Goal: Task Accomplishment & Management: Manage account settings

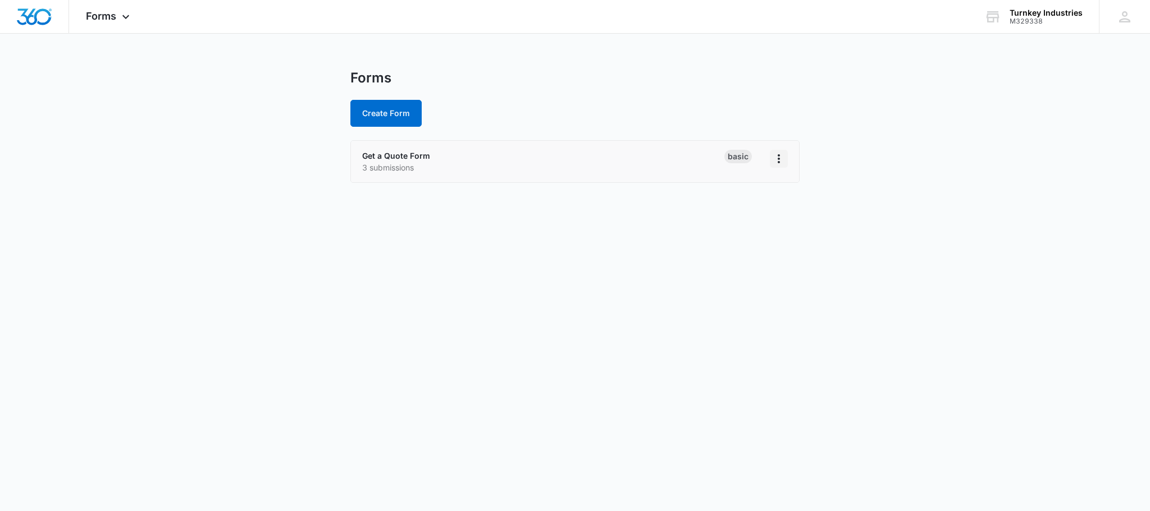
click at [779, 156] on icon "Overflow Menu" at bounding box center [779, 158] width 2 height 9
click at [775, 156] on icon "Overflow Menu" at bounding box center [778, 158] width 13 height 13
click at [557, 166] on p "3 submissions" at bounding box center [543, 168] width 362 height 12
click at [385, 163] on p "3 submissions" at bounding box center [543, 168] width 362 height 12
click at [391, 154] on link "Get a Quote Form" at bounding box center [396, 156] width 68 height 10
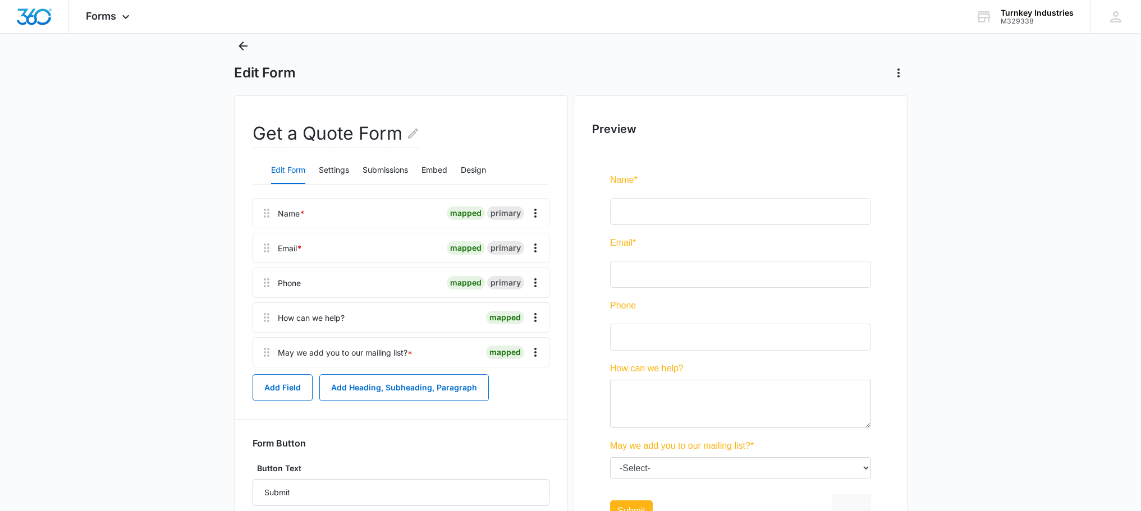
scroll to position [7, 0]
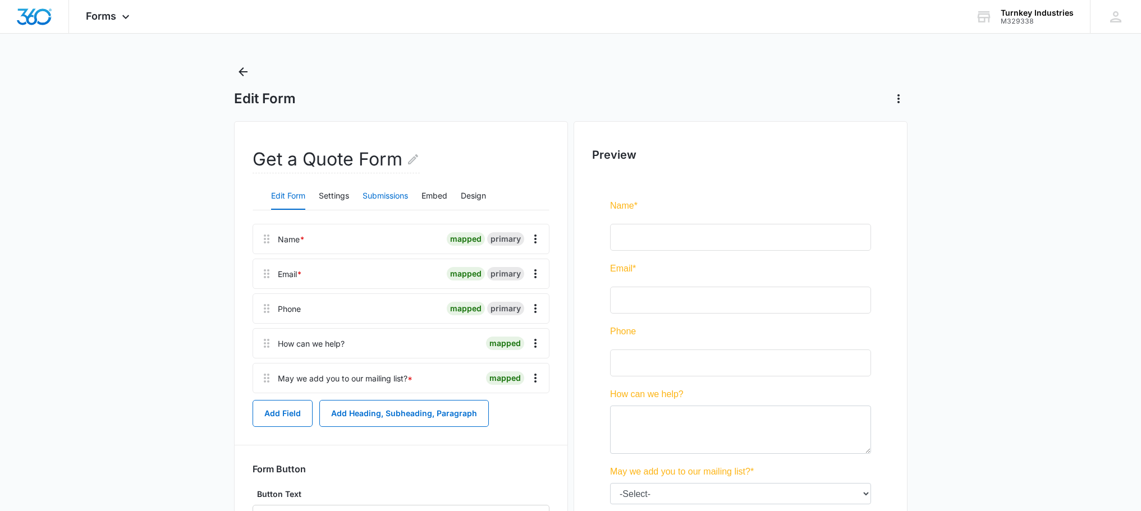
click at [388, 198] on button "Submissions" at bounding box center [385, 196] width 45 height 27
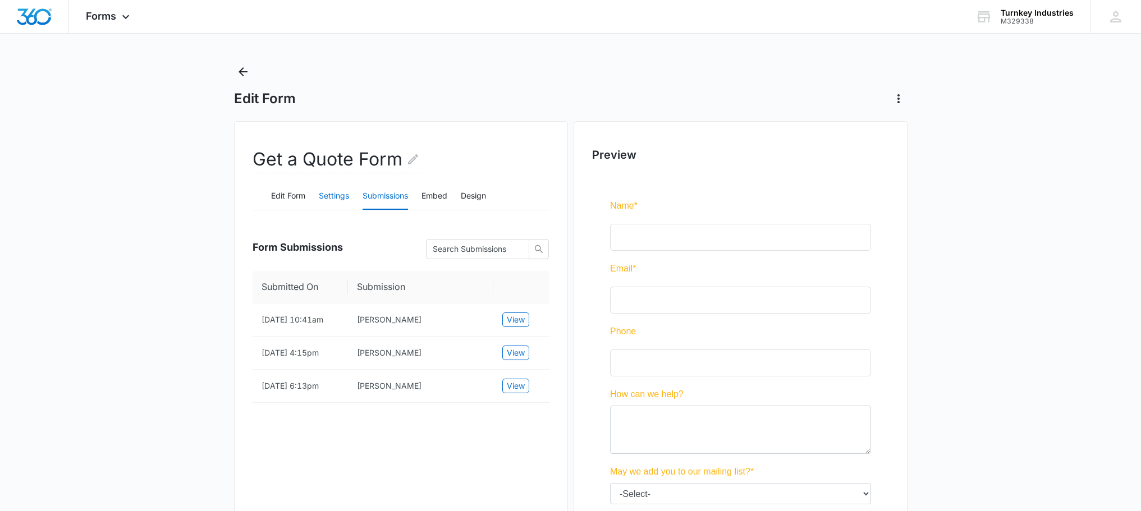
click at [336, 195] on button "Settings" at bounding box center [334, 196] width 30 height 27
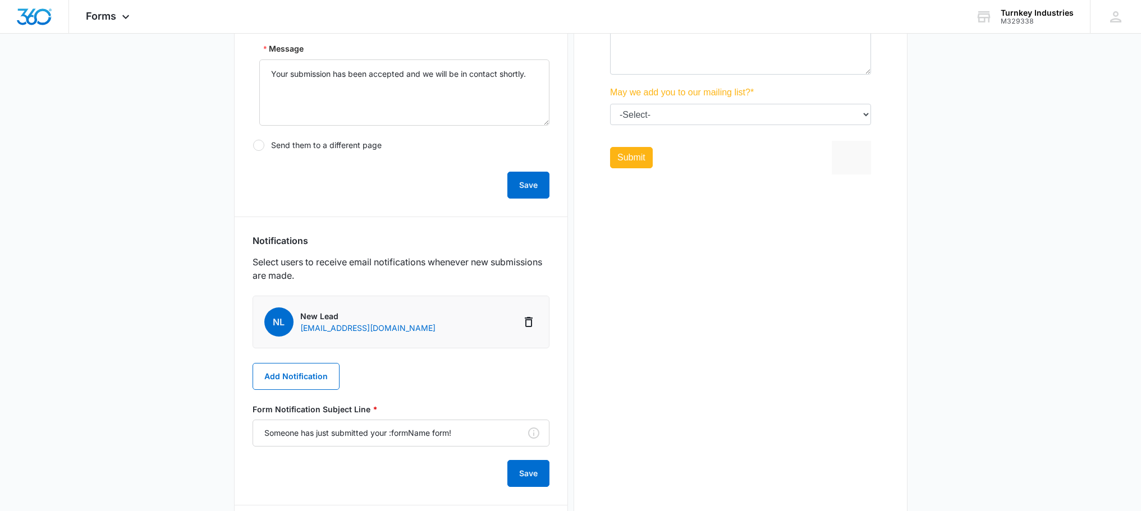
scroll to position [400, 0]
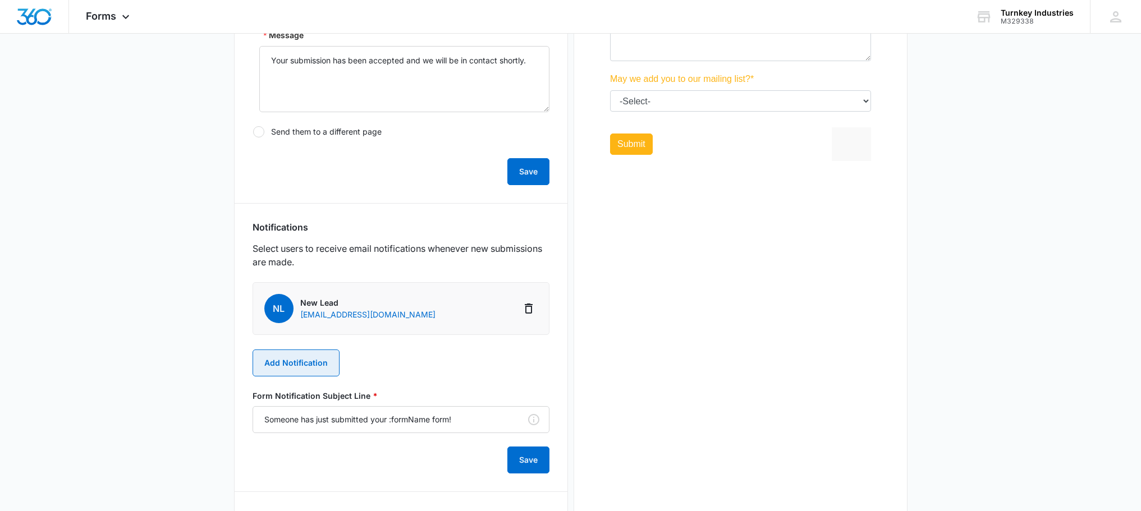
click at [291, 369] on button "Add Notification" at bounding box center [296, 363] width 87 height 27
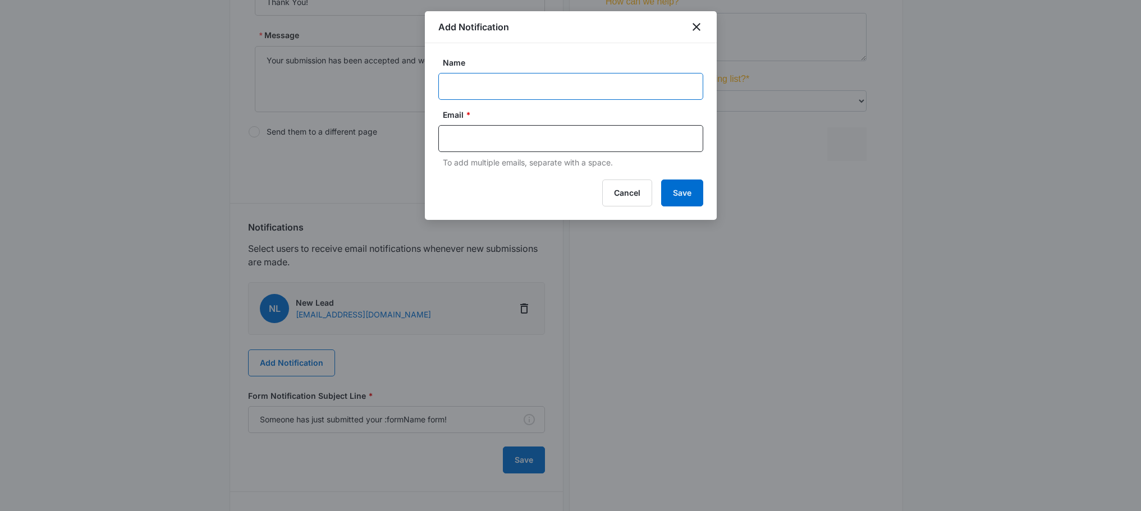
click at [493, 90] on input "Name" at bounding box center [570, 86] width 265 height 27
type input "New Lead"
click at [482, 135] on input "text" at bounding box center [572, 138] width 244 height 17
paste input "[EMAIL_ADDRESS][DOMAIN_NAME]"
type input "[EMAIL_ADDRESS][DOMAIN_NAME]"
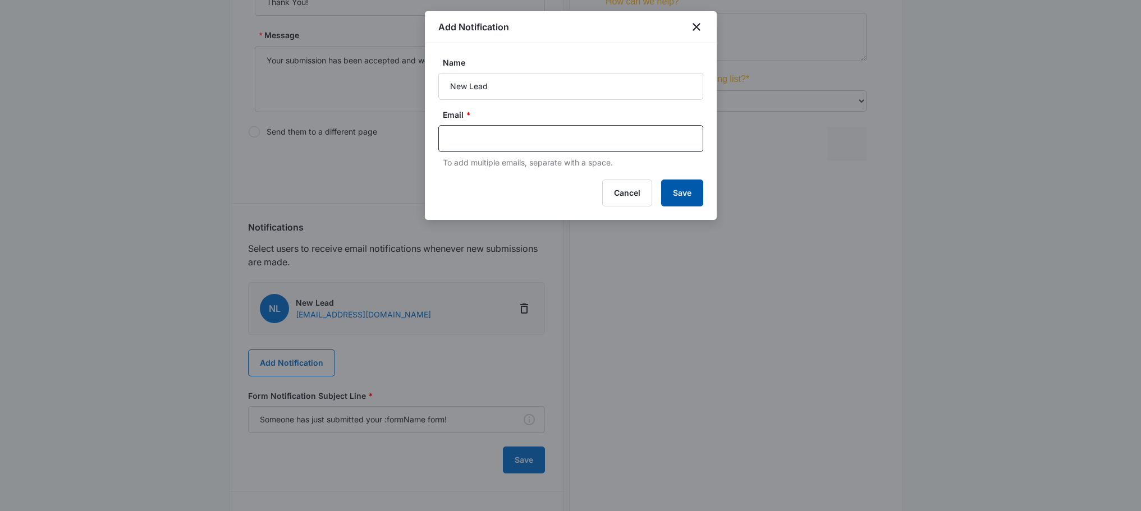
click at [690, 203] on button "Save" at bounding box center [682, 193] width 42 height 27
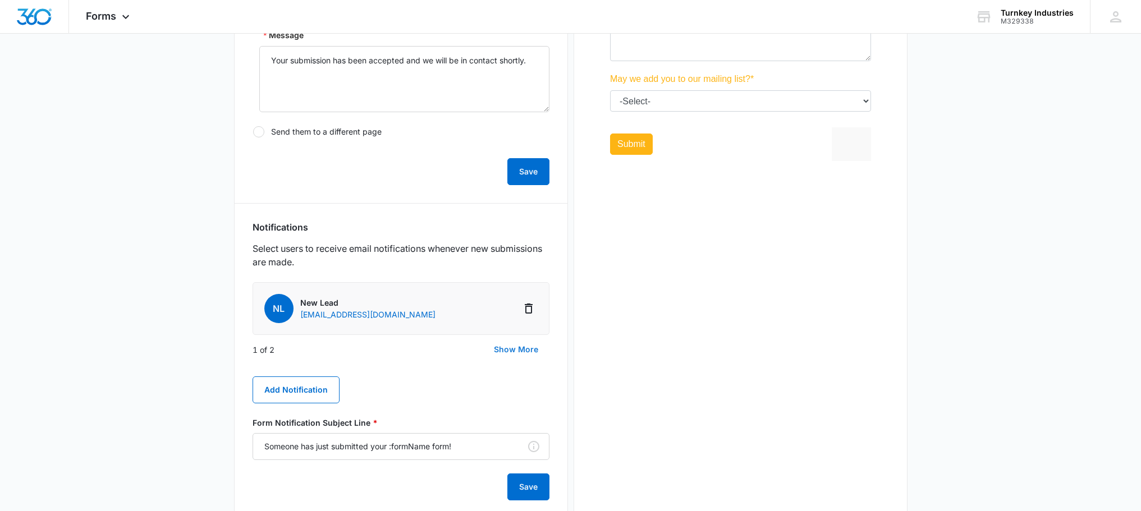
click at [507, 347] on button "Show More" at bounding box center [516, 349] width 67 height 27
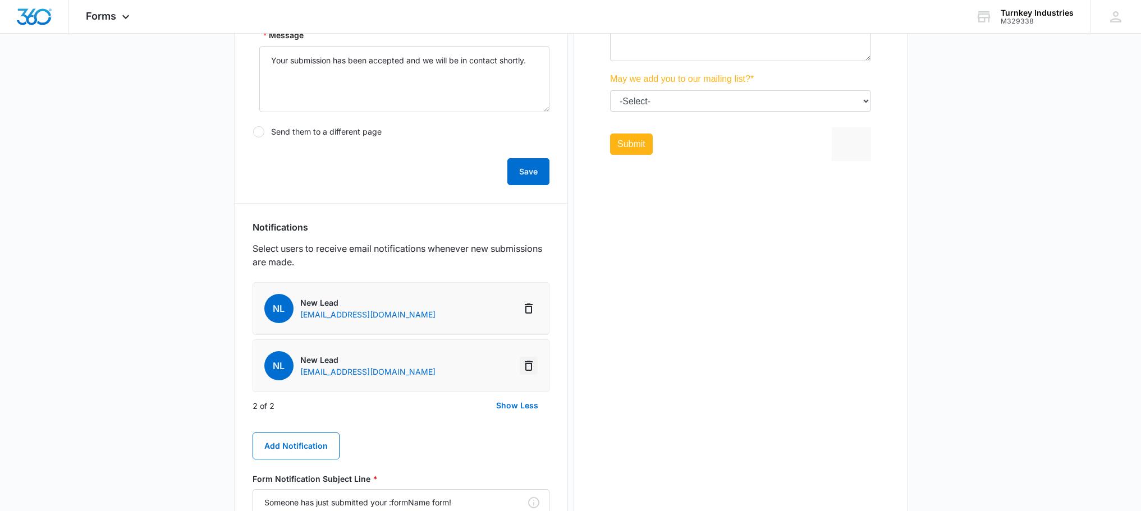
click at [525, 364] on icon "Delete Notification" at bounding box center [529, 366] width 8 height 10
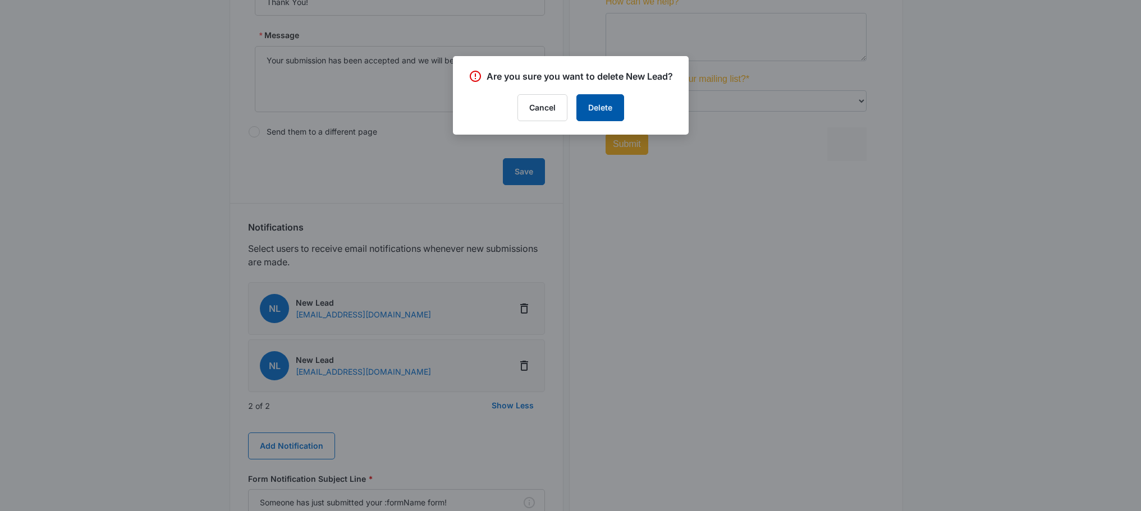
click at [598, 97] on button "Delete" at bounding box center [601, 107] width 48 height 27
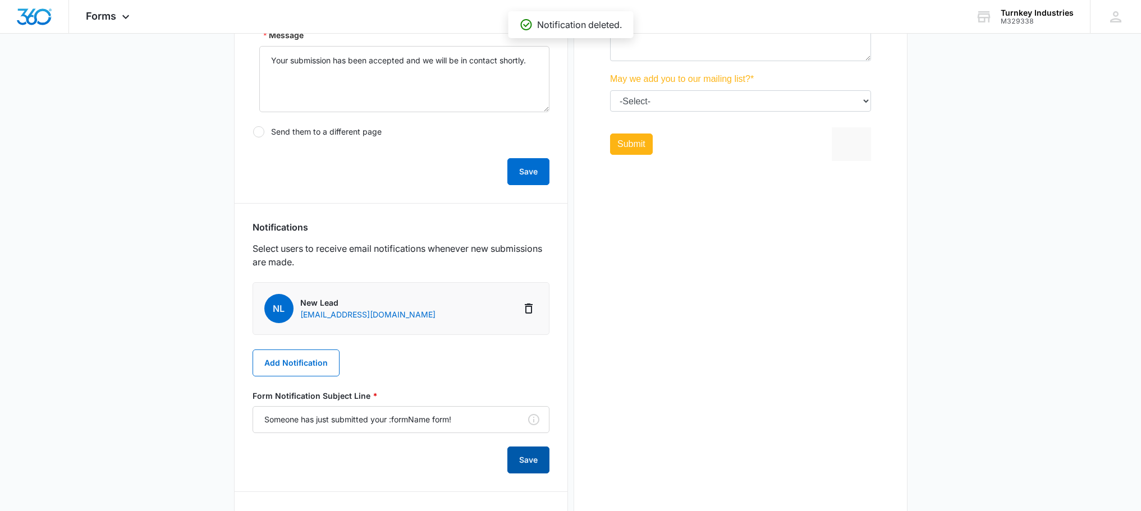
drag, startPoint x: 532, startPoint y: 456, endPoint x: 536, endPoint y: 448, distance: 9.1
click at [531, 455] on button "Save" at bounding box center [529, 460] width 42 height 27
click at [518, 176] on button "Save" at bounding box center [529, 171] width 42 height 27
